Goal: Navigation & Orientation: Find specific page/section

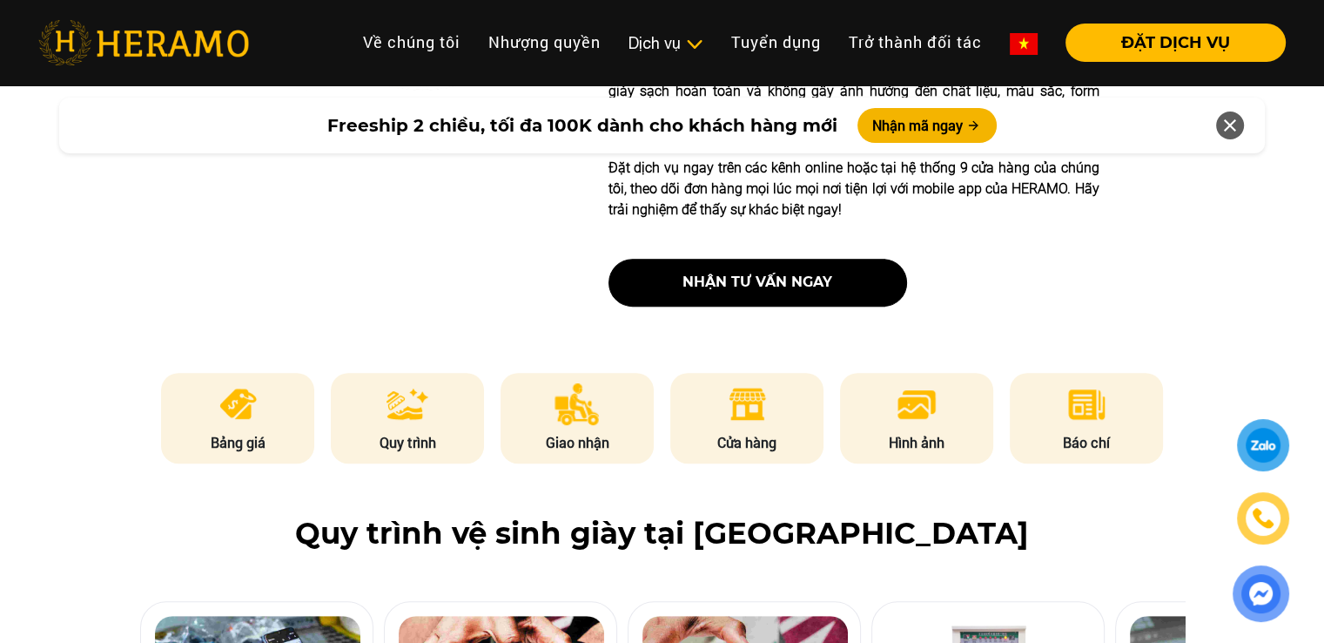
scroll to position [871, 0]
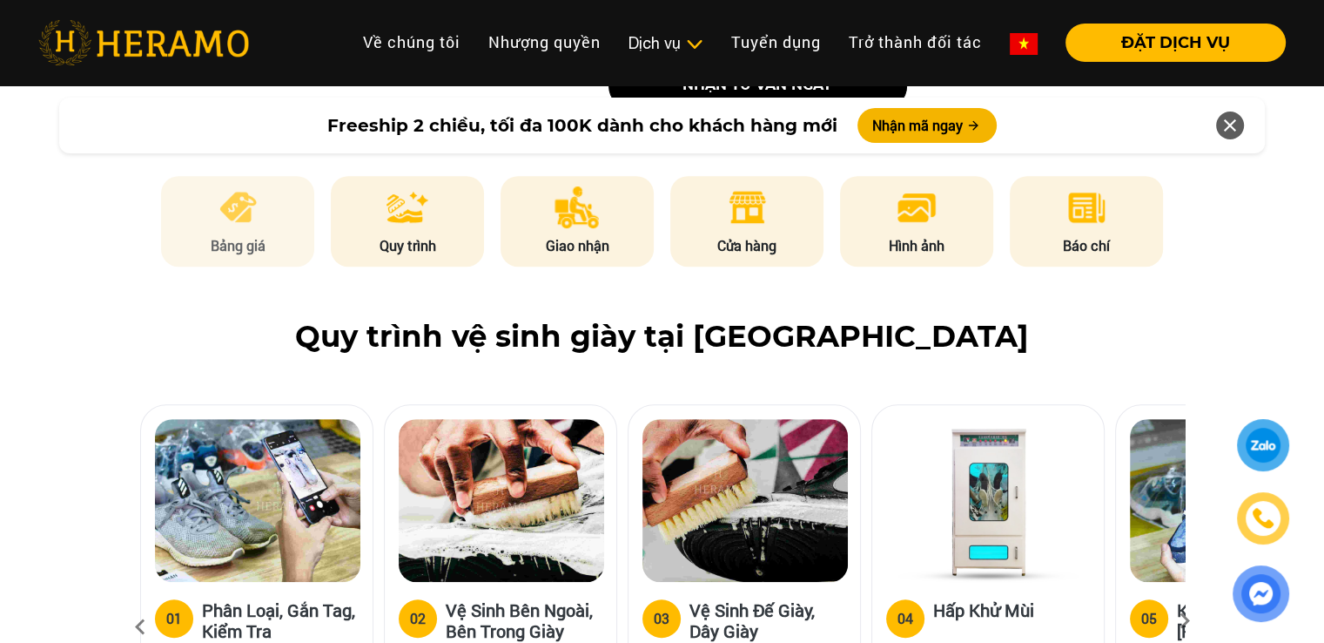
click at [246, 221] on img at bounding box center [238, 207] width 43 height 42
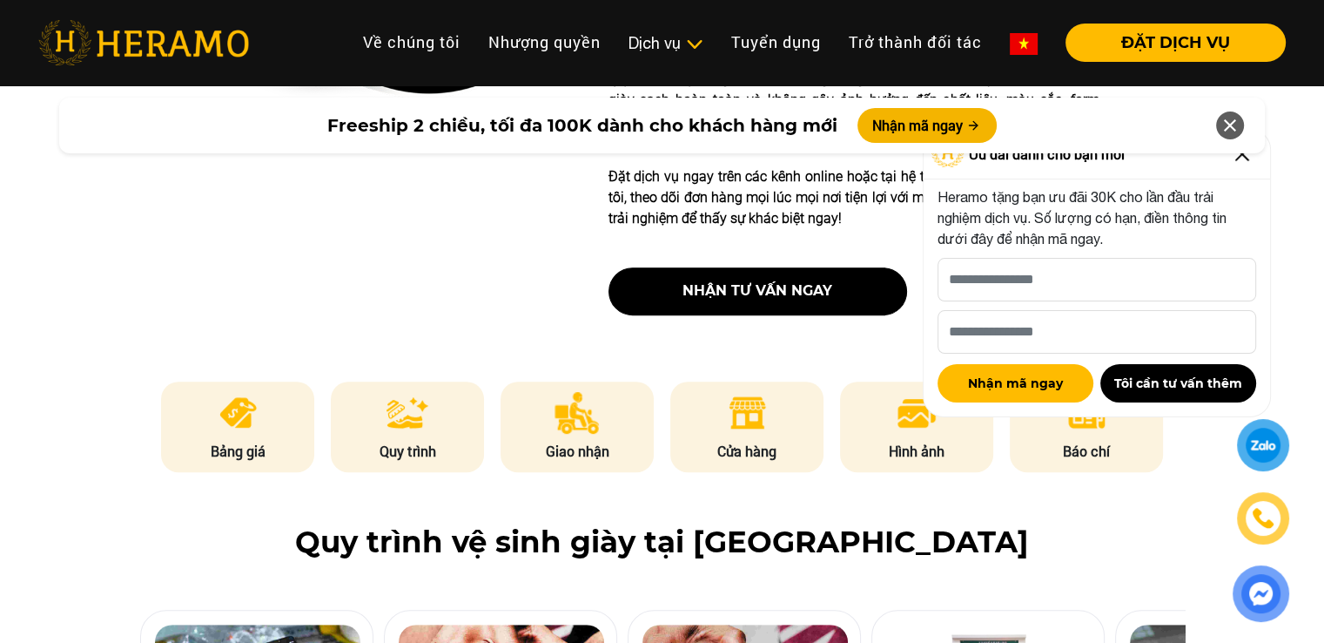
scroll to position [697, 0]
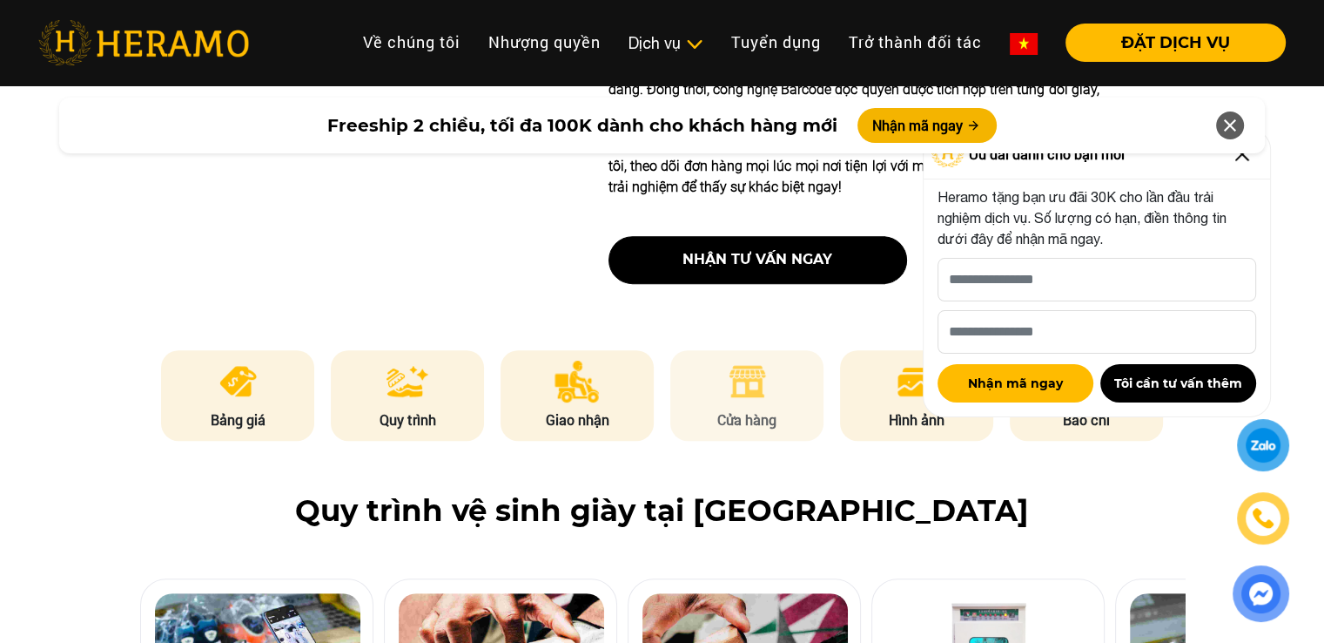
click at [770, 387] on li "Cửa hàng" at bounding box center [746, 395] width 153 height 91
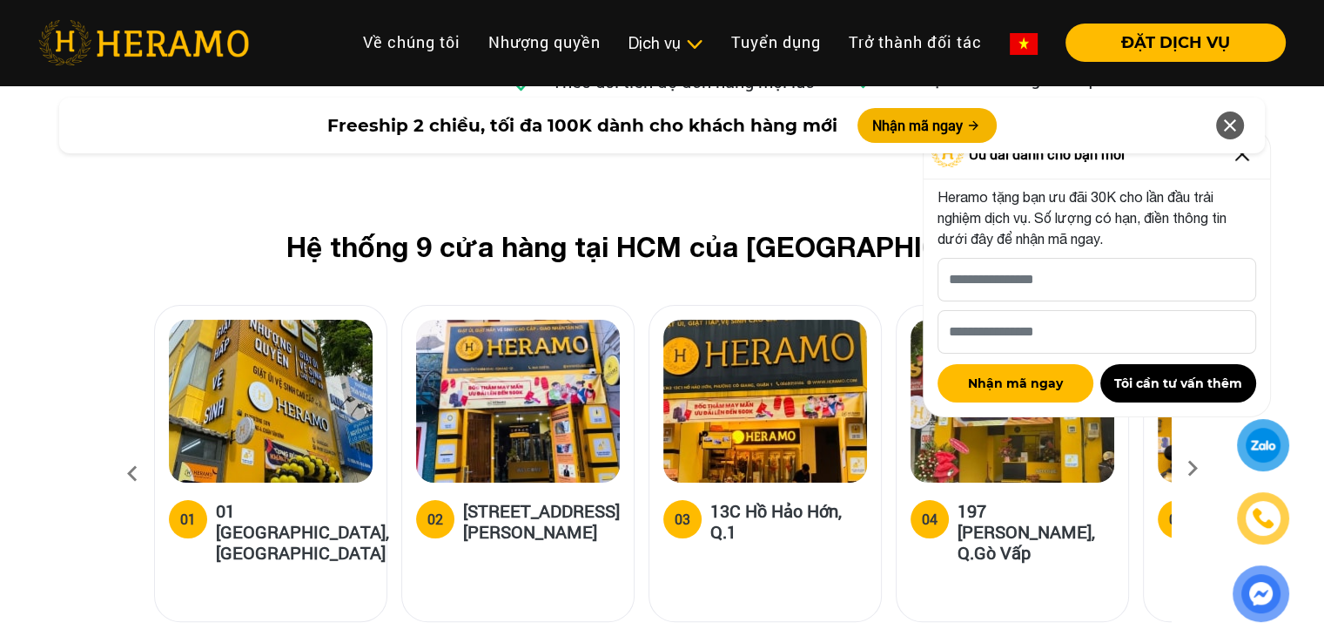
click at [1244, 157] on div "Freeship 2 chiều, tối đa 100K dành cho khách hàng mới Nhận mã ngay" at bounding box center [662, 125] width 1324 height 77
click at [1233, 133] on icon at bounding box center [1230, 125] width 21 height 31
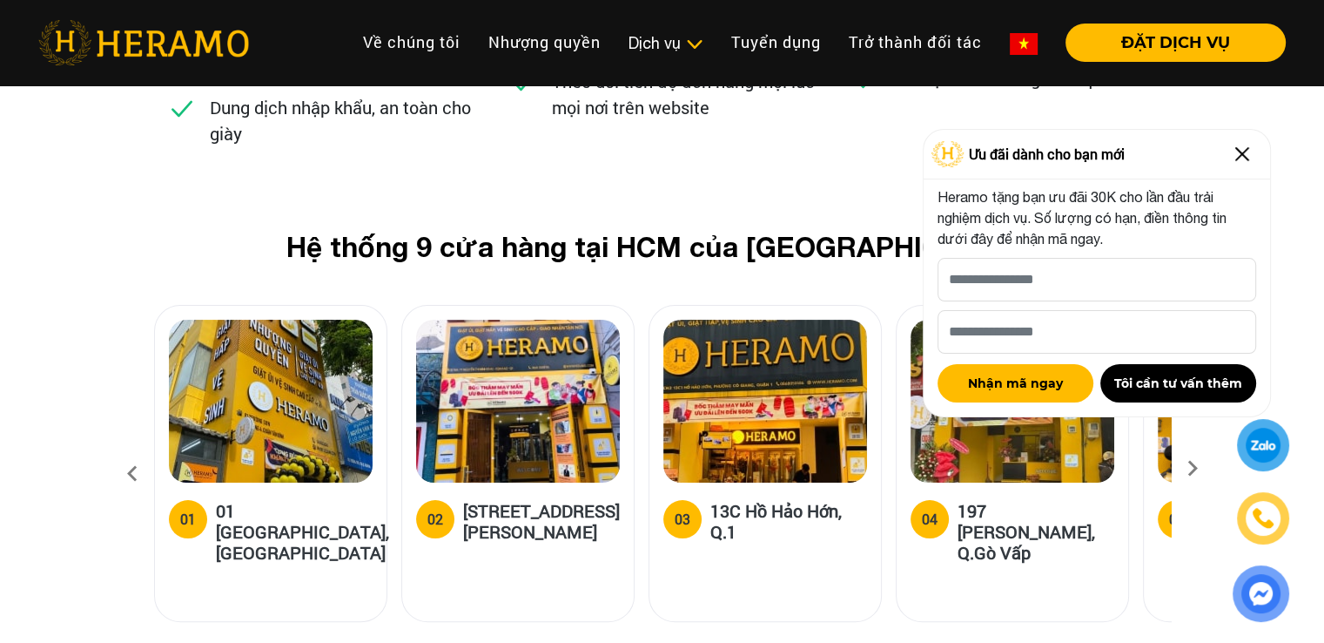
click at [1242, 157] on img at bounding box center [1243, 154] width 28 height 28
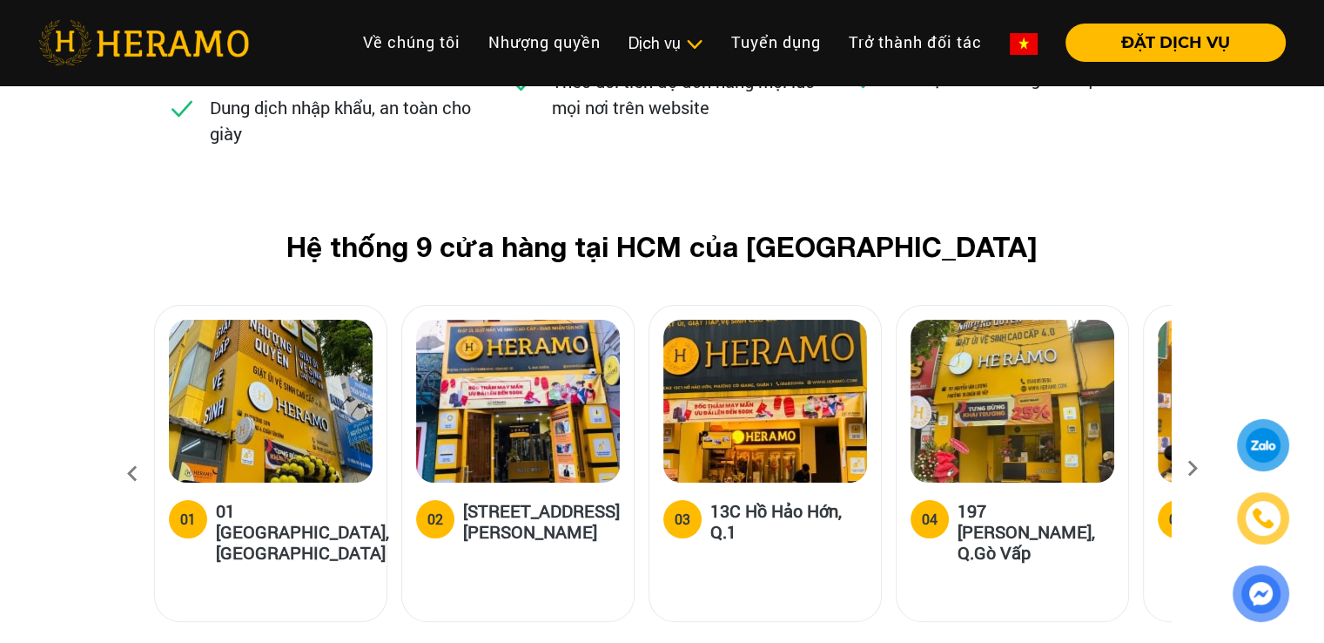
click at [1193, 468] on icon at bounding box center [1192, 473] width 31 height 11
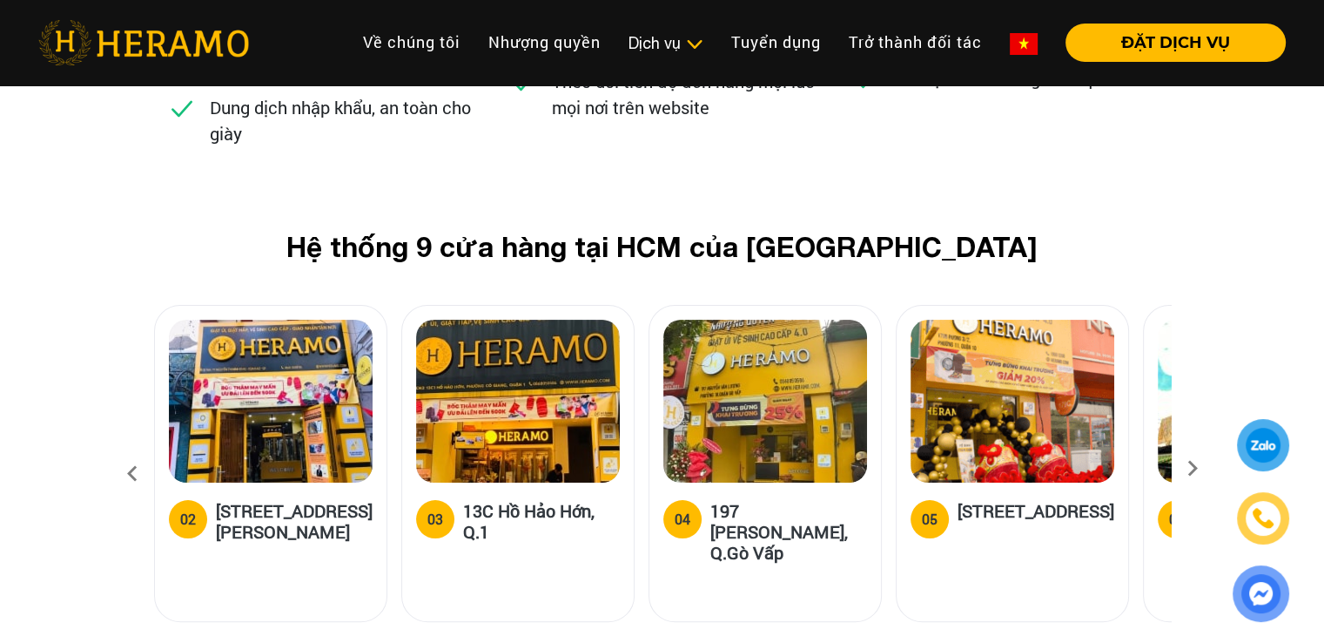
click at [1193, 468] on icon at bounding box center [1192, 473] width 31 height 11
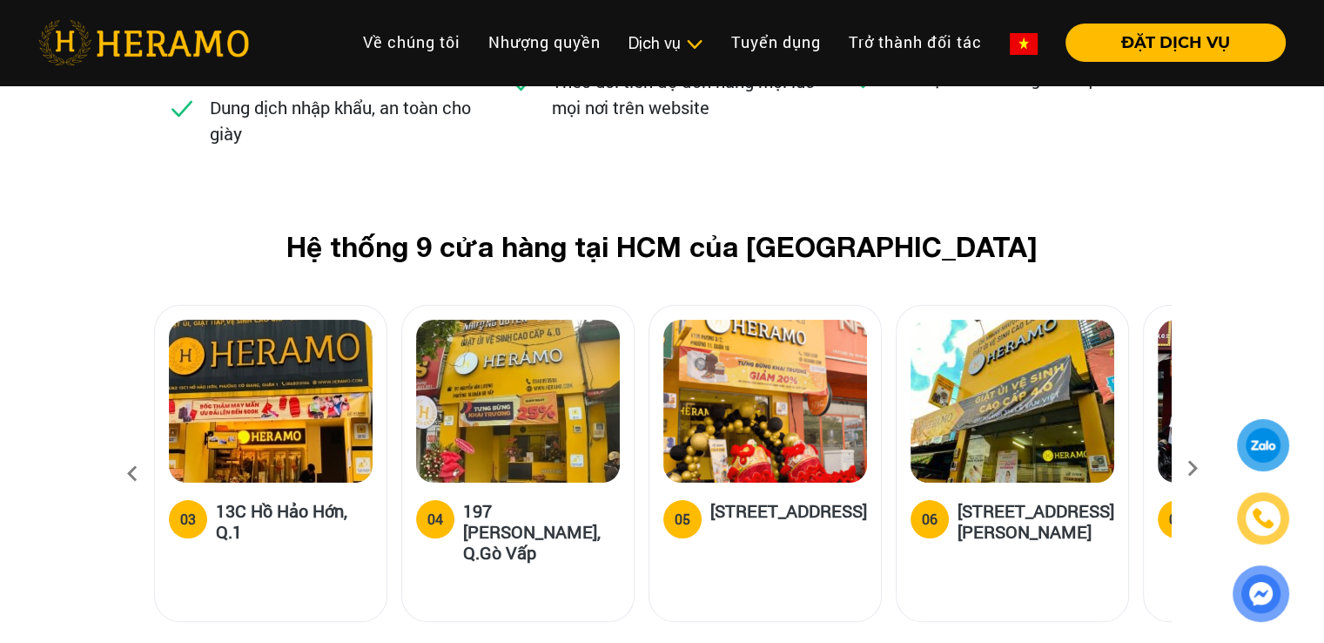
click at [1193, 468] on icon at bounding box center [1192, 473] width 31 height 11
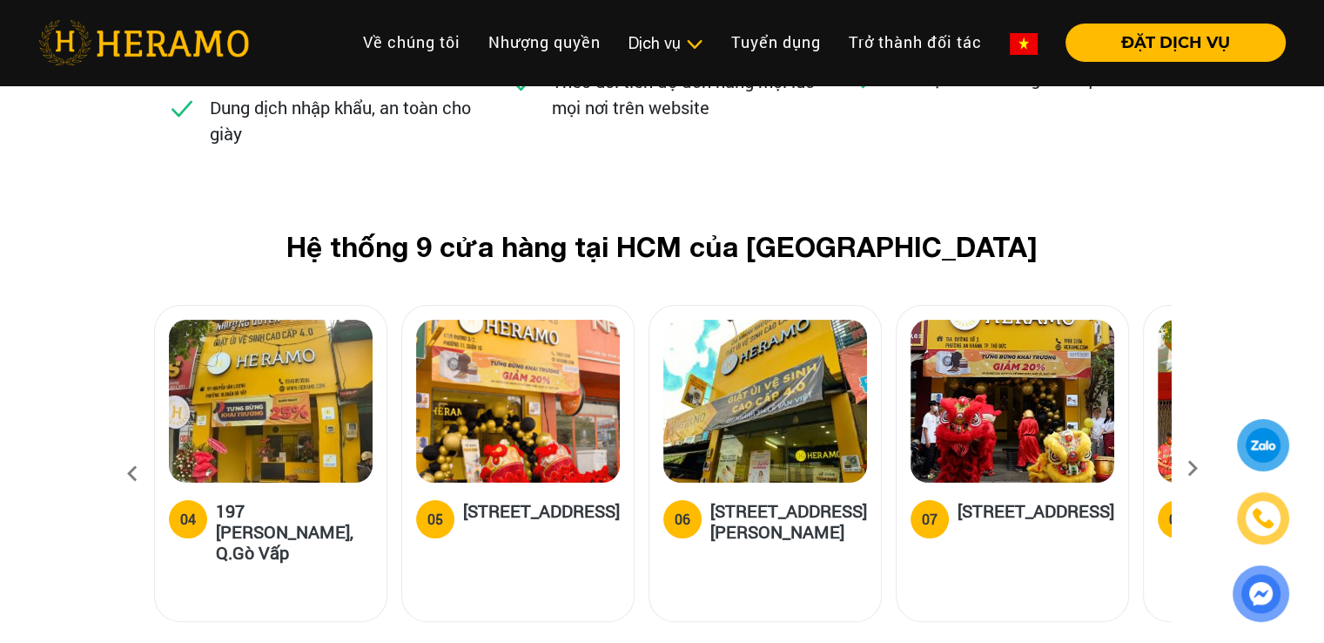
click at [1193, 468] on icon at bounding box center [1192, 473] width 31 height 11
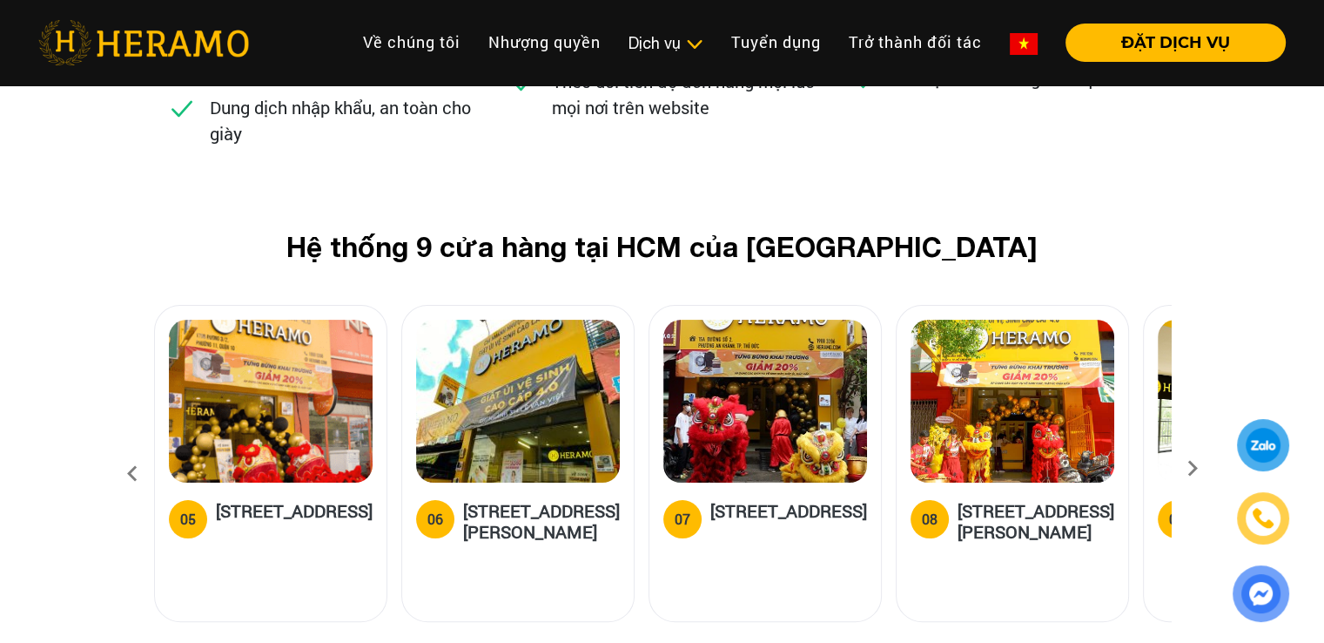
click at [1192, 468] on icon at bounding box center [1192, 473] width 31 height 11
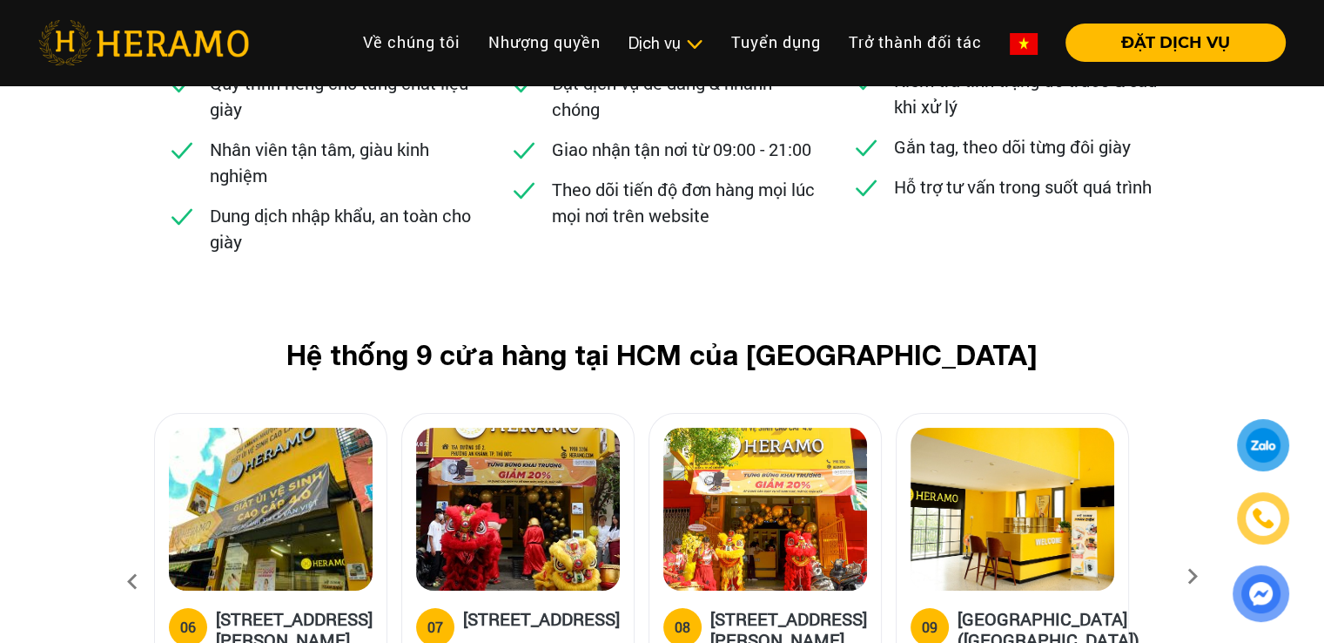
scroll to position [6867, 0]
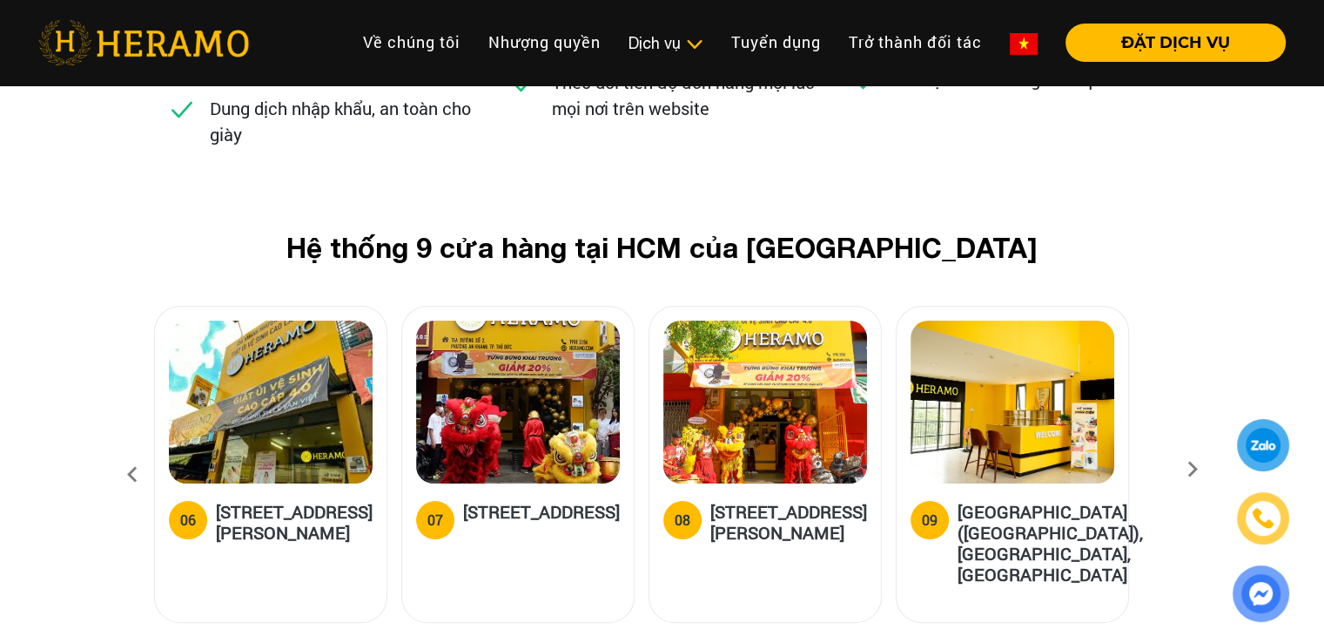
click at [1181, 469] on icon at bounding box center [1192, 474] width 31 height 11
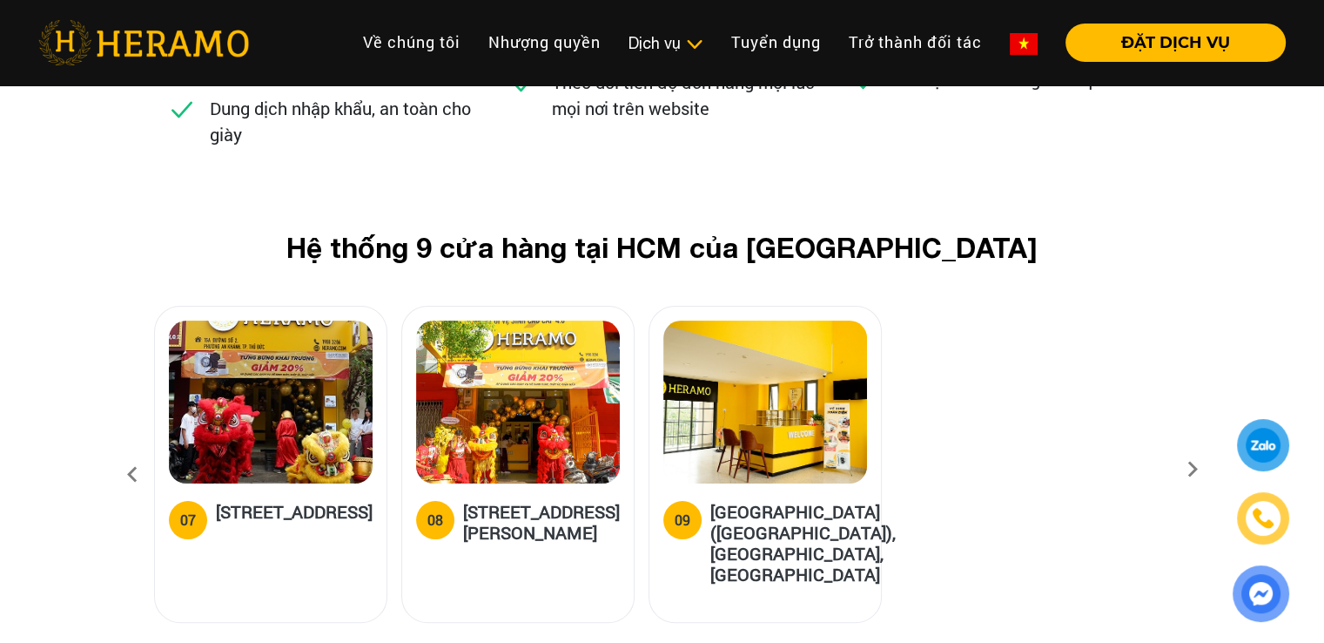
click at [131, 451] on icon at bounding box center [132, 474] width 31 height 47
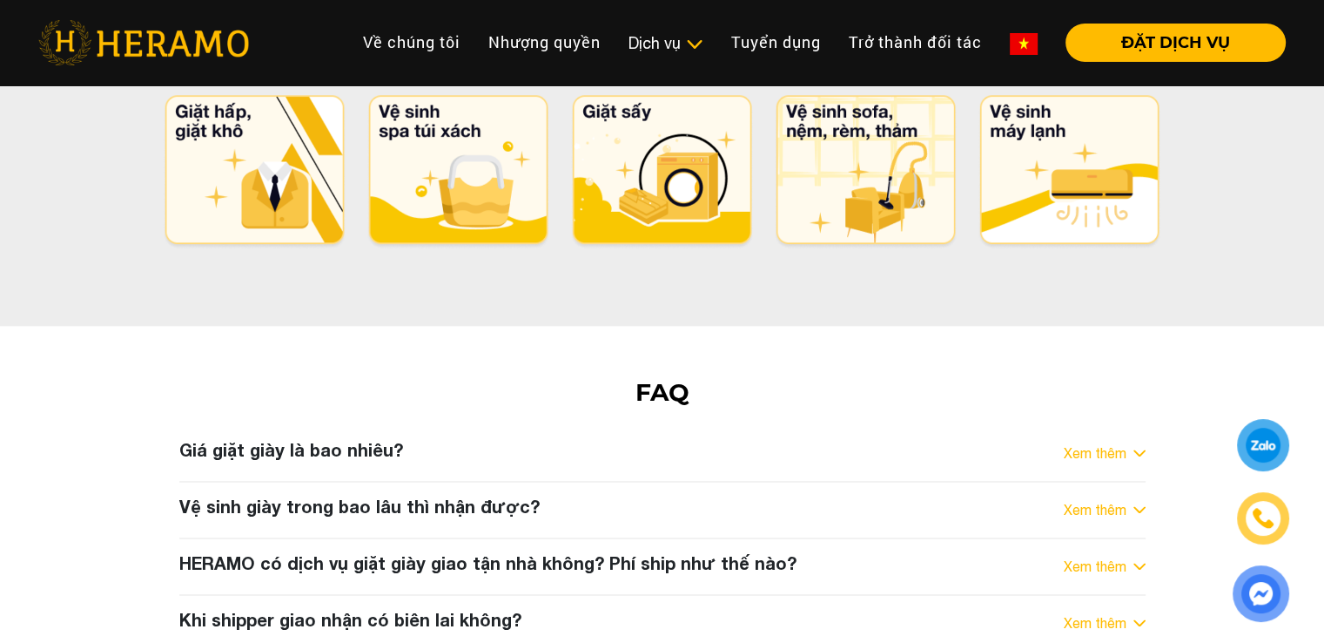
scroll to position [8957, 0]
